Goal: Task Accomplishment & Management: Use online tool/utility

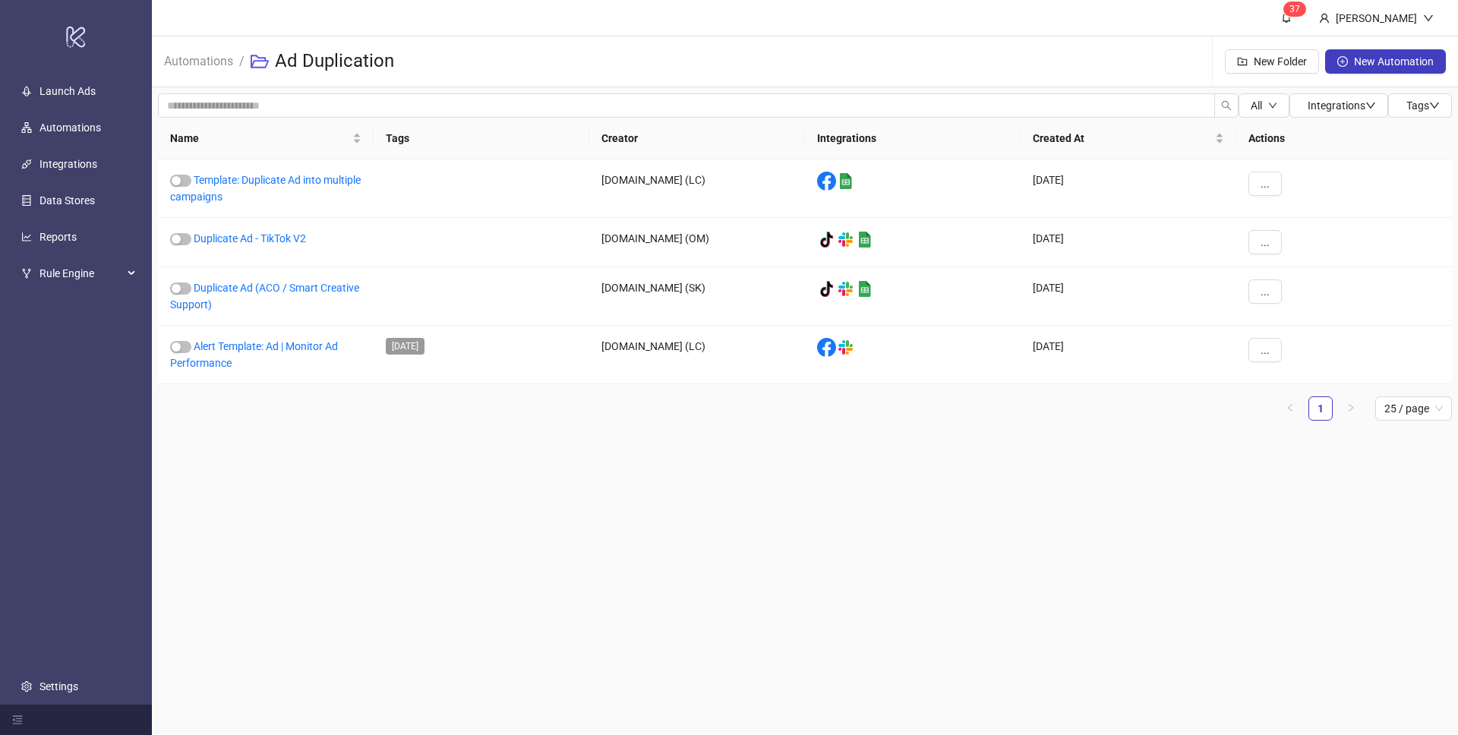
click at [745, 512] on main "3 7 [PERSON_NAME] Automations / Ad Duplication New Folder New Automation All In…" at bounding box center [805, 367] width 1306 height 735
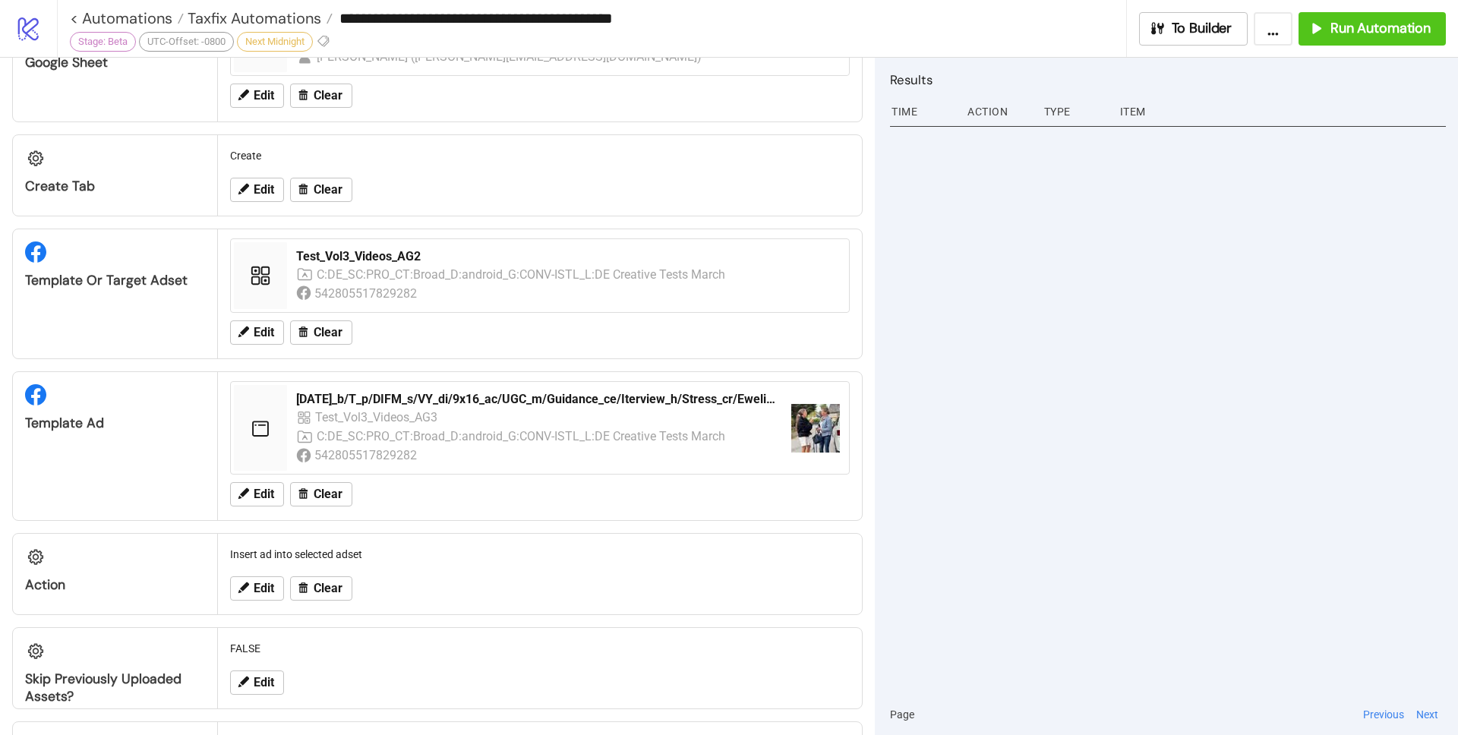
scroll to position [494, 0]
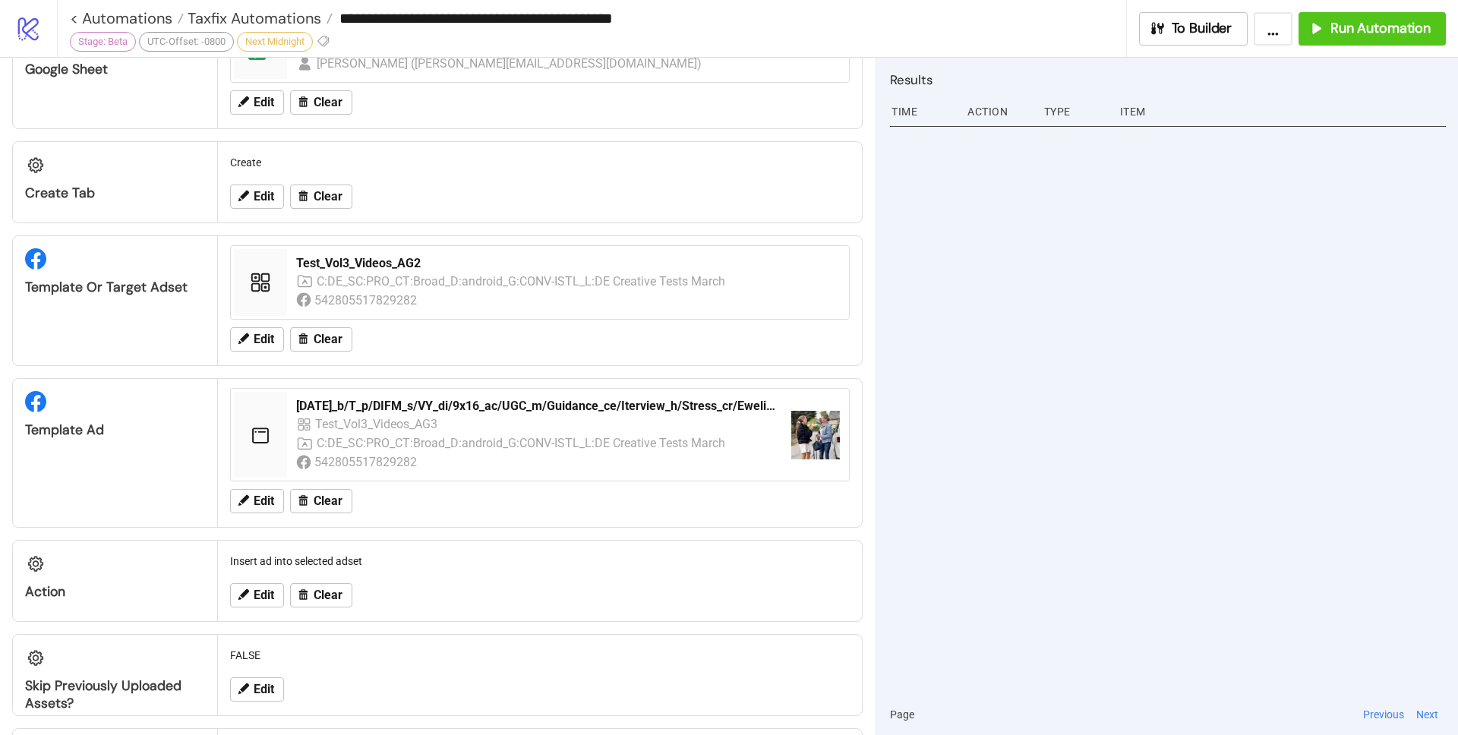
scroll to position [541, 0]
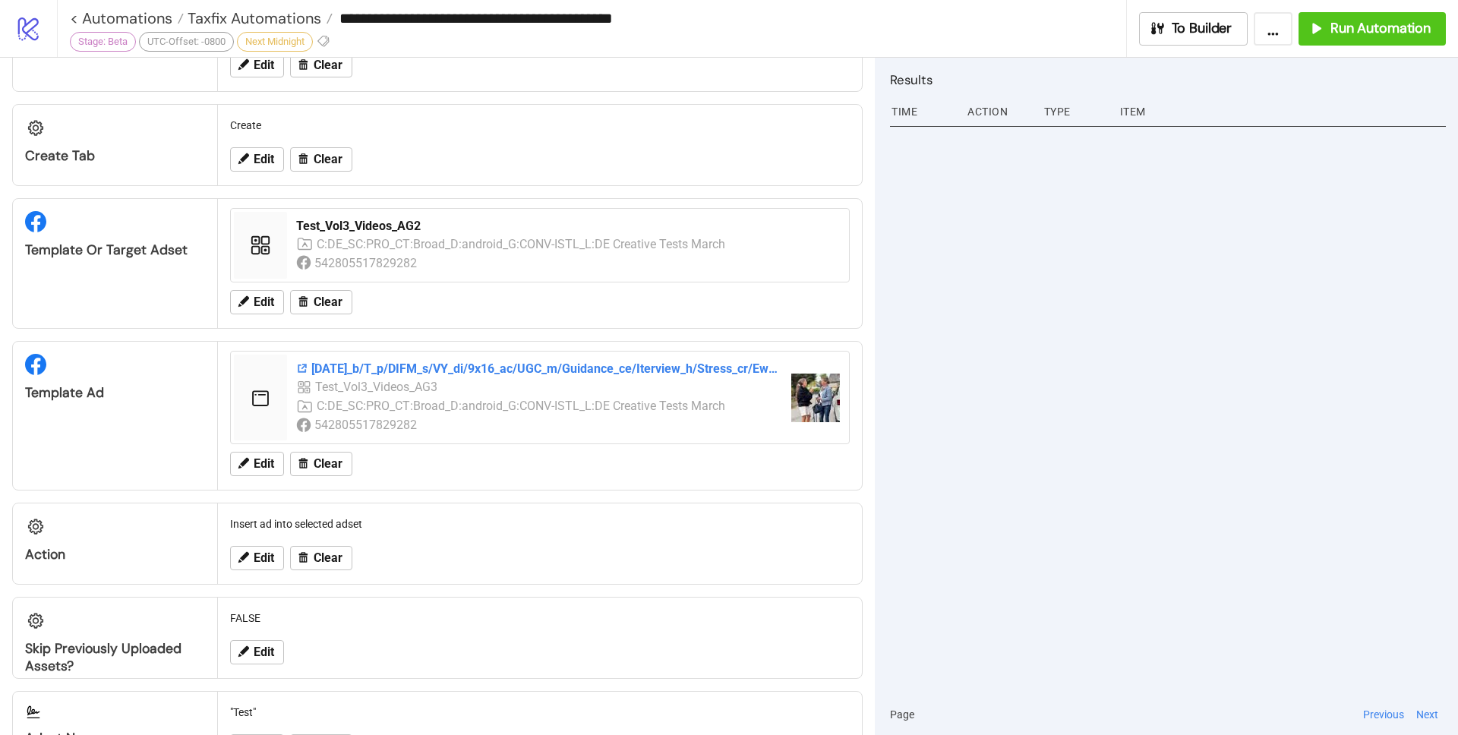
click at [350, 377] on div "[DATE]_b/T_p/DIFM_s/VY_di/9x16_ac/UGC_m/Guidance_ce/Iterview_h/Stress_cr/Ewelin…" at bounding box center [537, 369] width 483 height 17
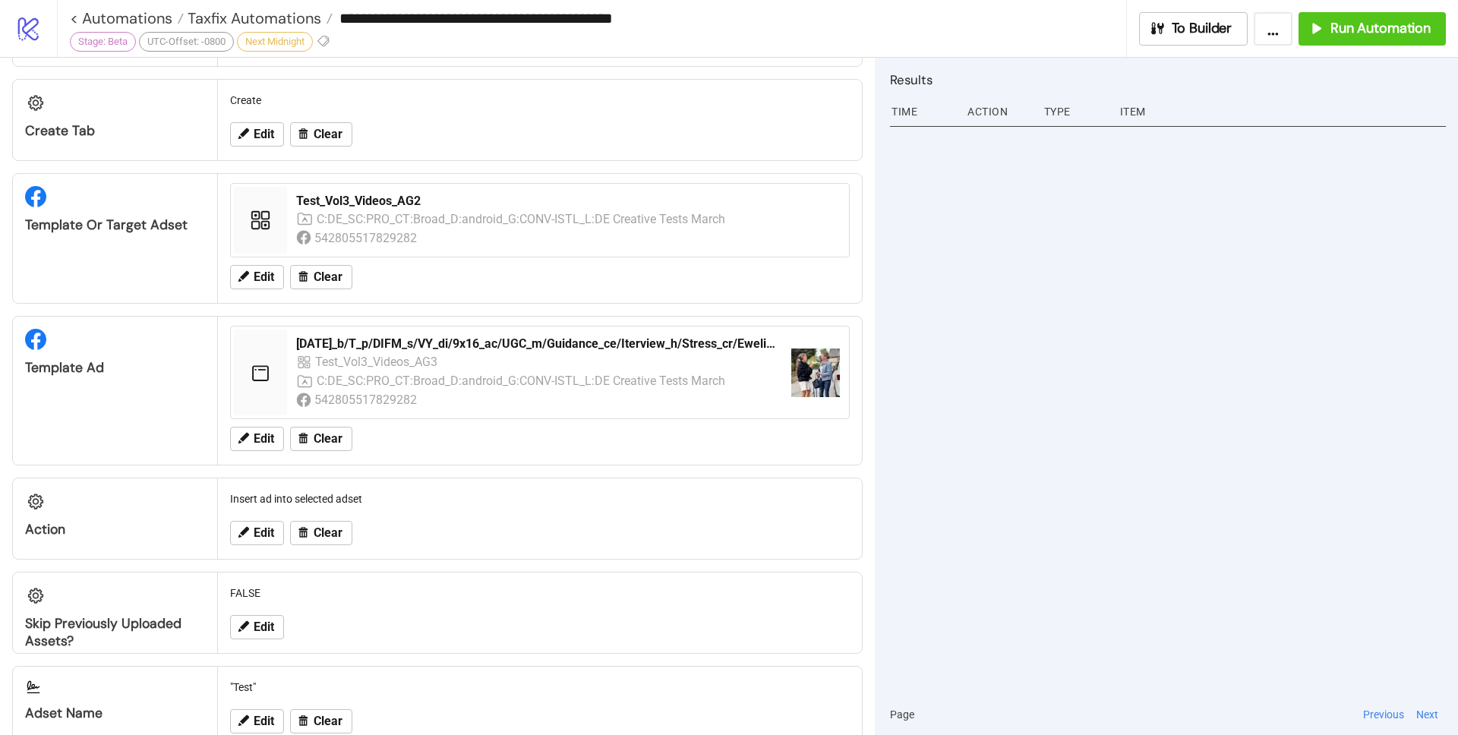
scroll to position [608, 0]
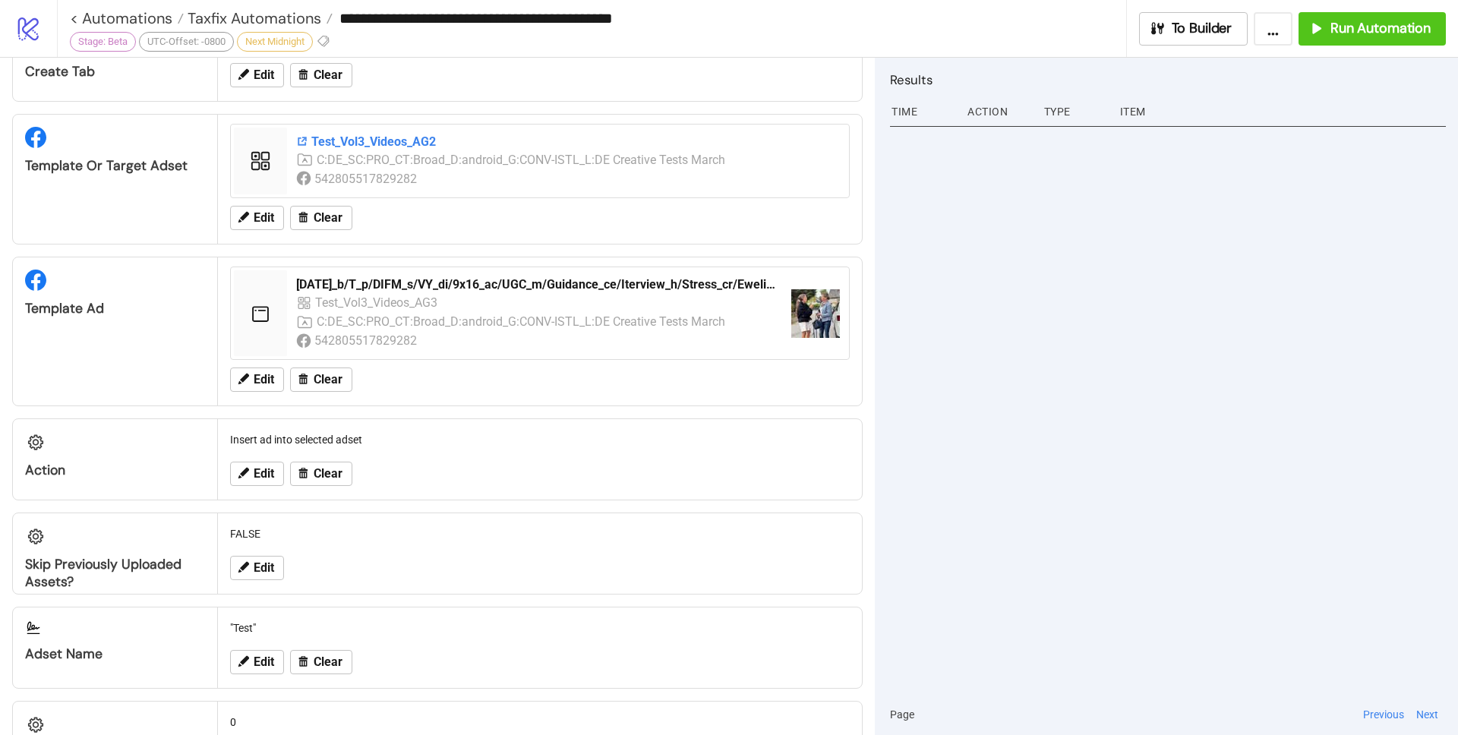
click at [320, 137] on div "Test_Vol3_Videos_AG2" at bounding box center [568, 142] width 544 height 17
